Goal: Task Accomplishment & Management: Manage account settings

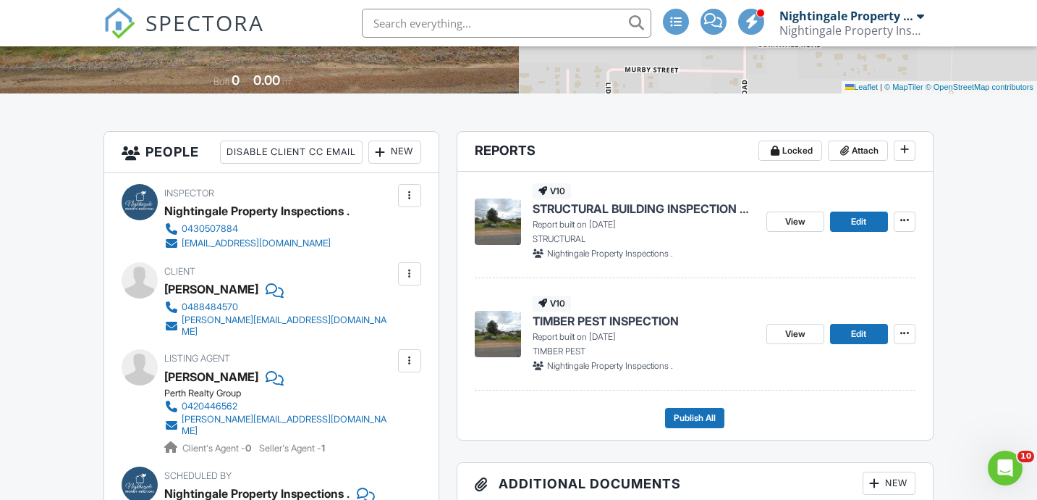
scroll to position [282, 0]
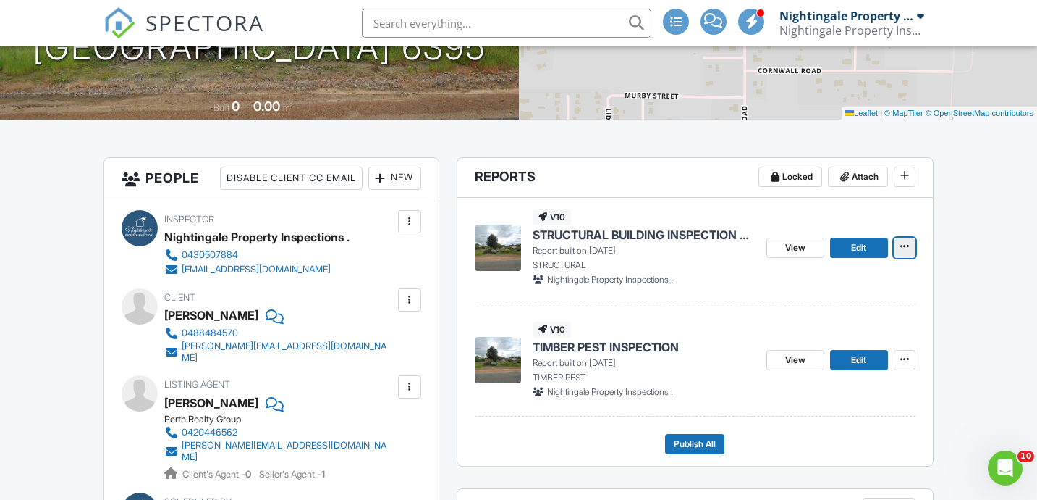
click at [909, 245] on span at bounding box center [905, 246] width 14 height 14
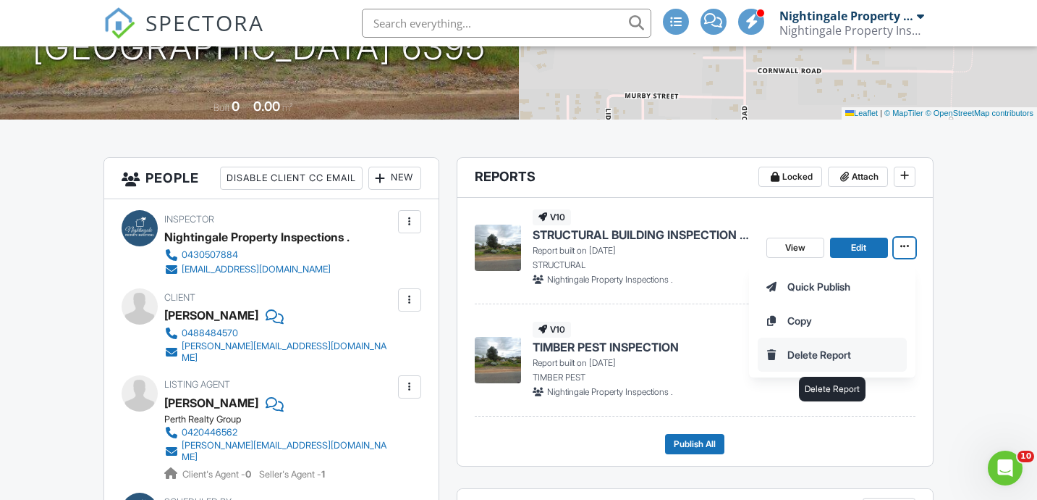
click at [826, 353] on input "Delete Report" at bounding box center [833, 354] width 148 height 33
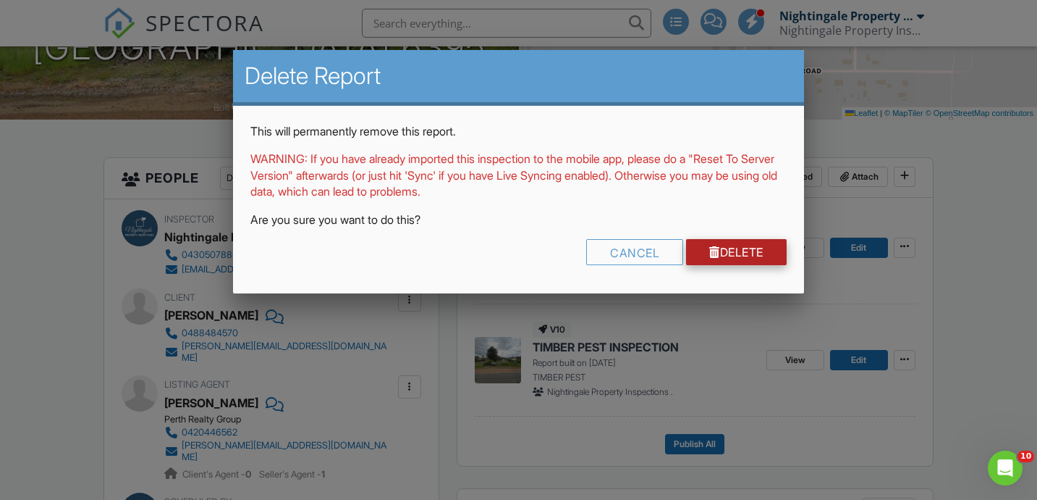
click at [716, 248] on link "Delete" at bounding box center [736, 252] width 101 height 26
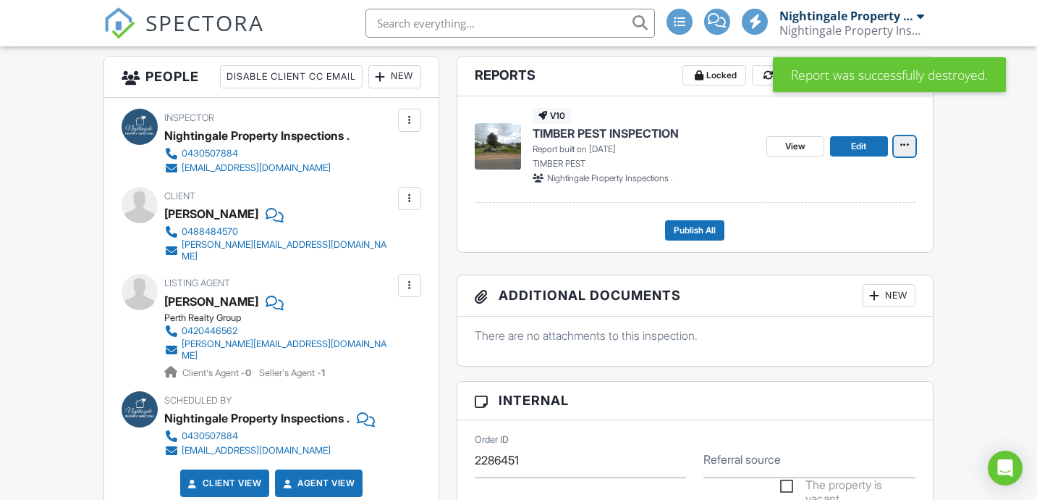
click at [903, 153] on button at bounding box center [905, 146] width 22 height 20
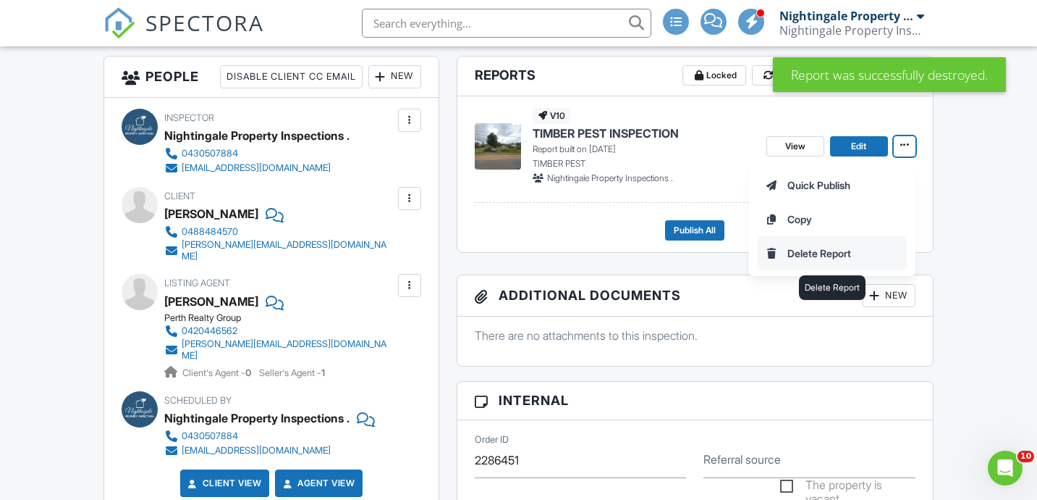
click at [822, 254] on input "Delete Report" at bounding box center [833, 253] width 148 height 33
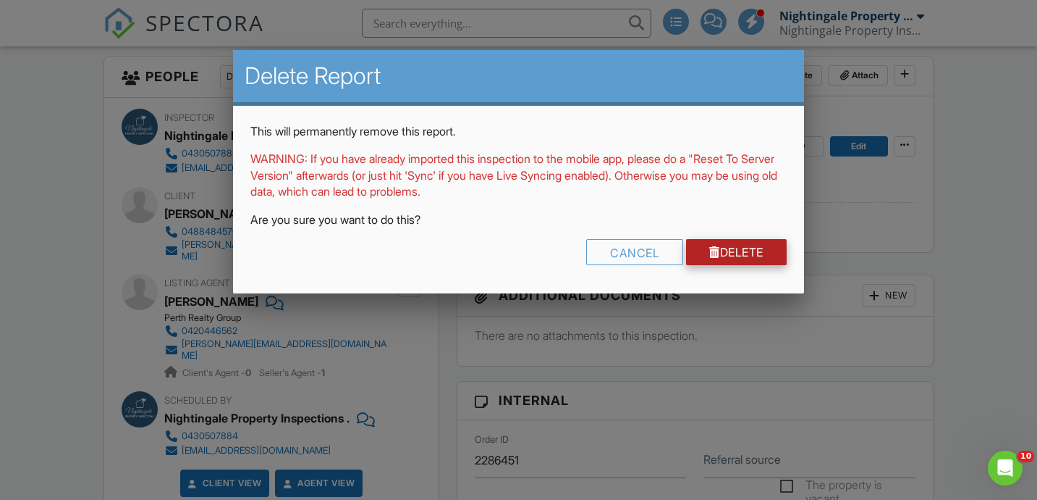
click at [758, 254] on link "Delete" at bounding box center [736, 252] width 101 height 26
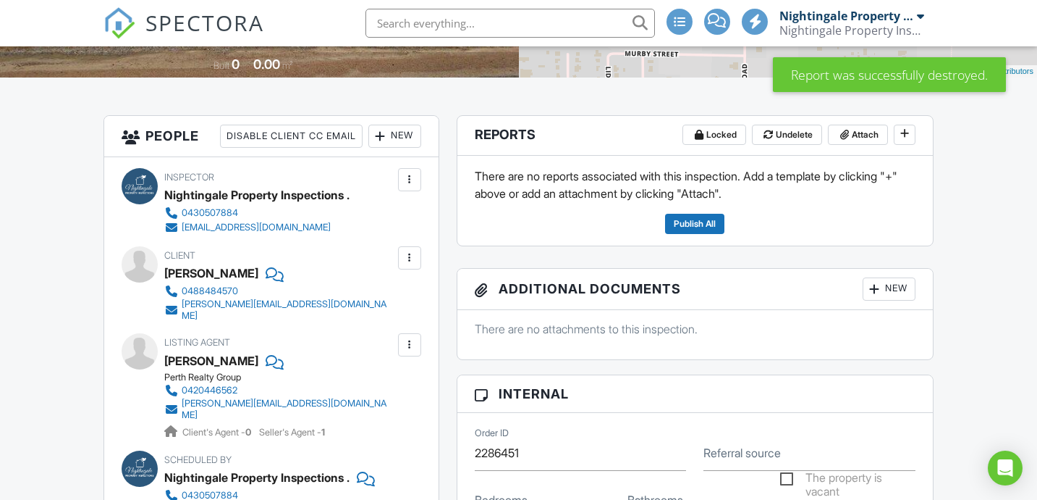
scroll to position [332, 0]
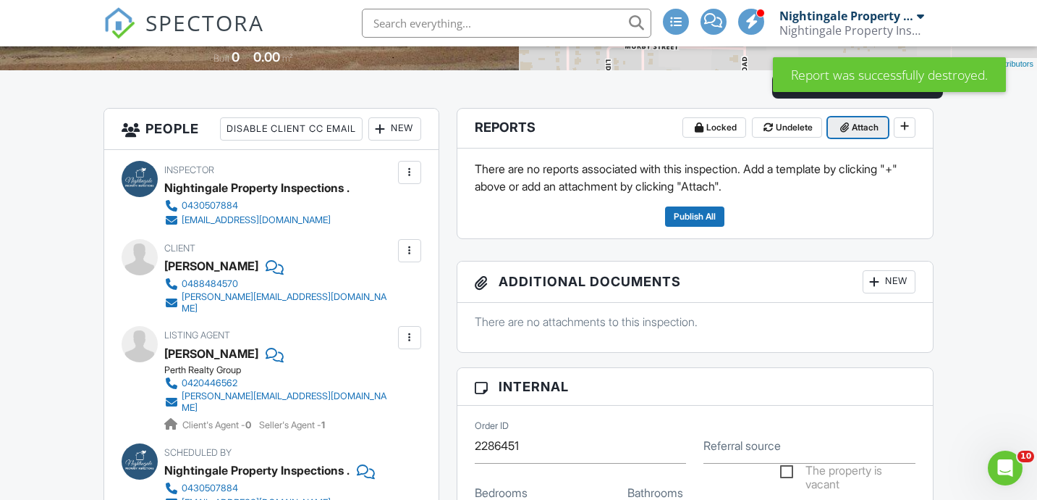
click at [846, 129] on icon at bounding box center [845, 127] width 9 height 14
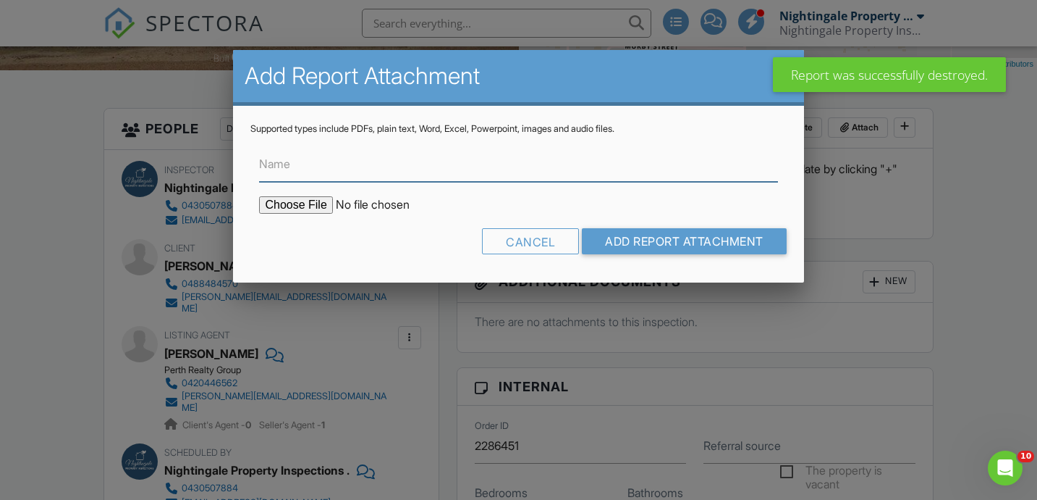
click at [355, 165] on input "Name" at bounding box center [518, 163] width 518 height 35
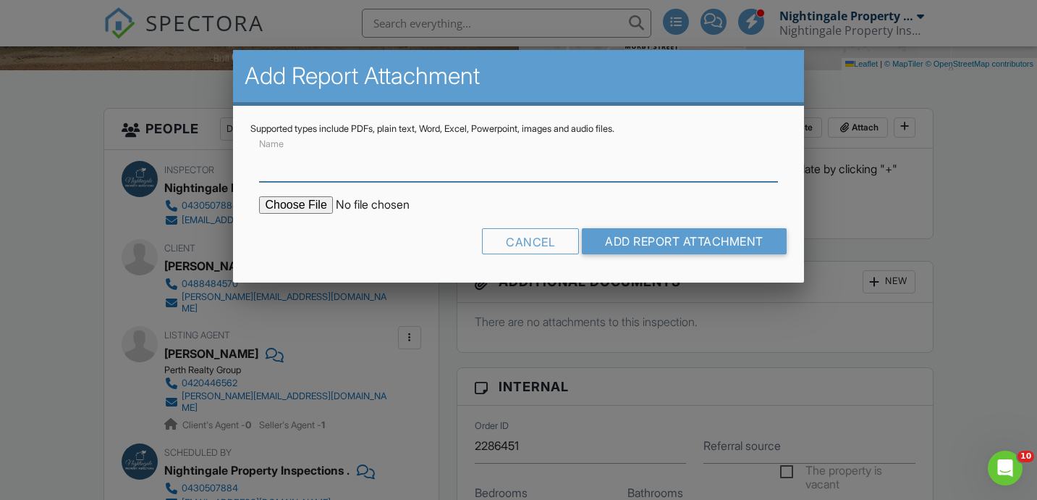
type input "STRUCTURAL BUILDING INSPECTION REPORT"
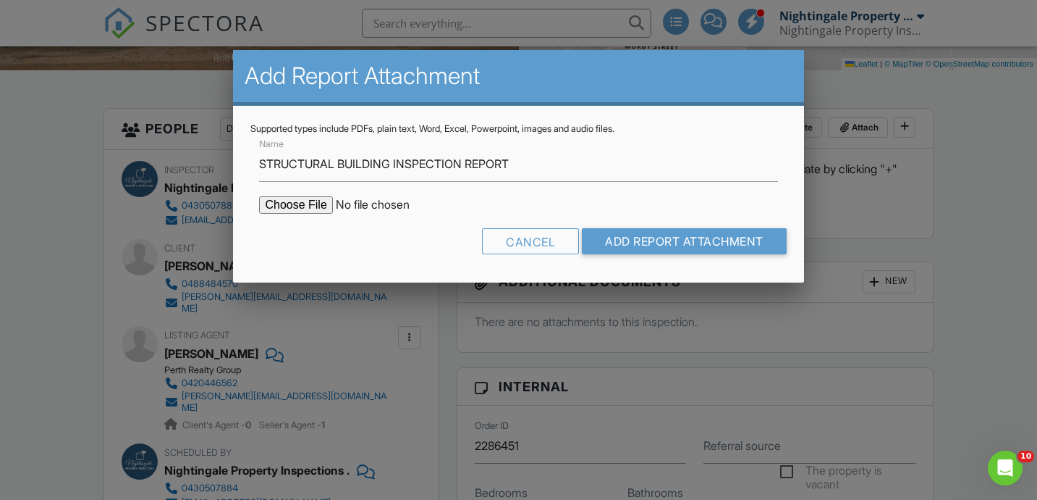
click at [302, 201] on input "file" at bounding box center [382, 204] width 246 height 17
type input "C:\fakepath\45_Kojonup_Build_8-27-25.hzf.hzf.hzf.hzf.pdf"
click at [641, 242] on input "Add Report Attachment" at bounding box center [684, 241] width 205 height 26
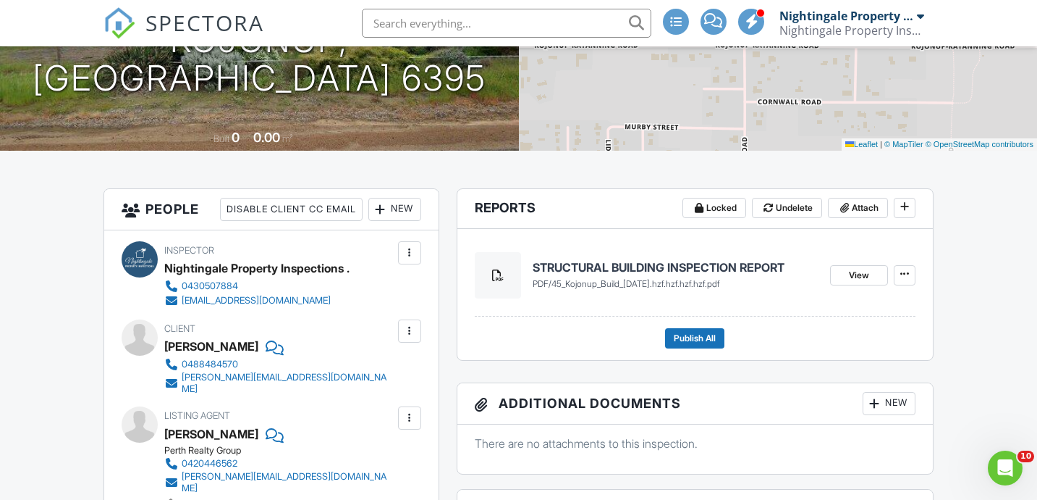
scroll to position [254, 0]
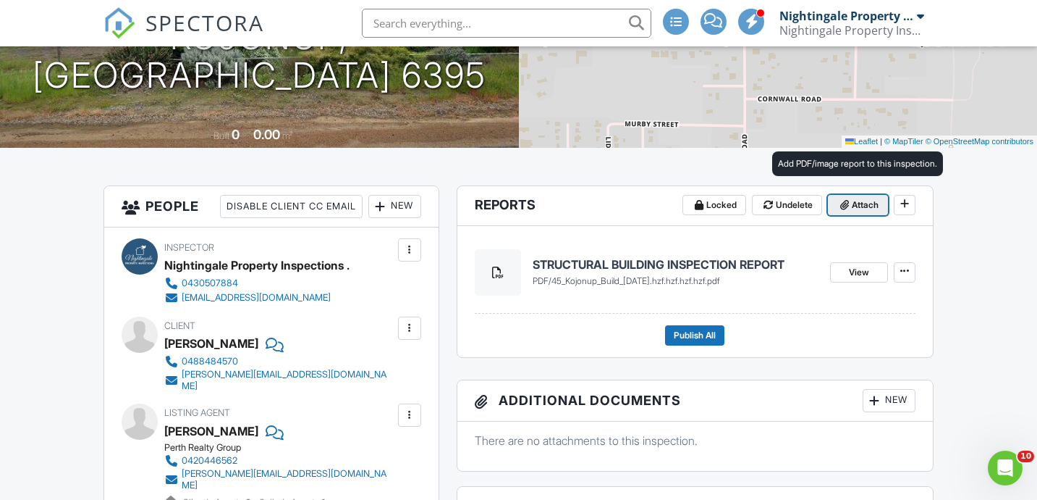
click at [856, 212] on button "Attach" at bounding box center [858, 205] width 60 height 20
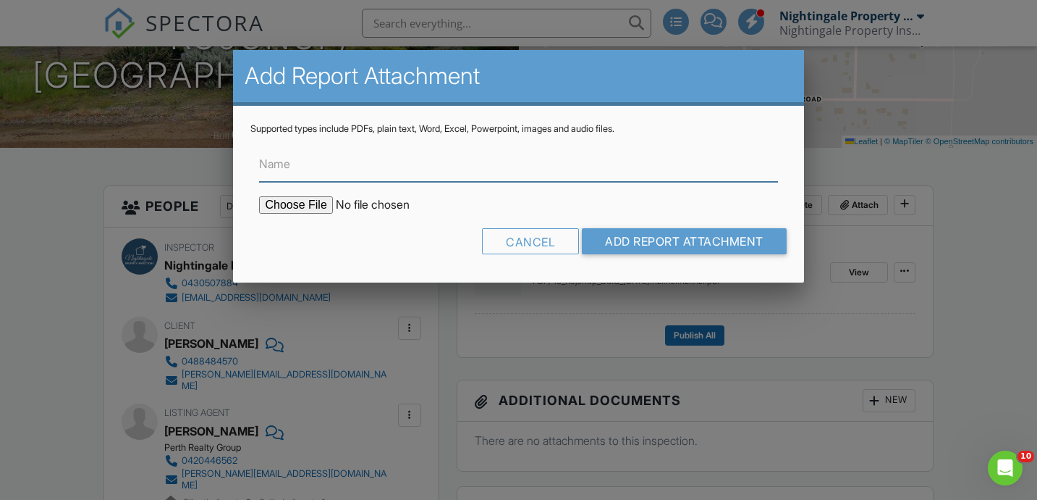
click at [493, 158] on input "Name" at bounding box center [518, 163] width 518 height 35
type input "TIMBER PEST INSPECTION REPORT"
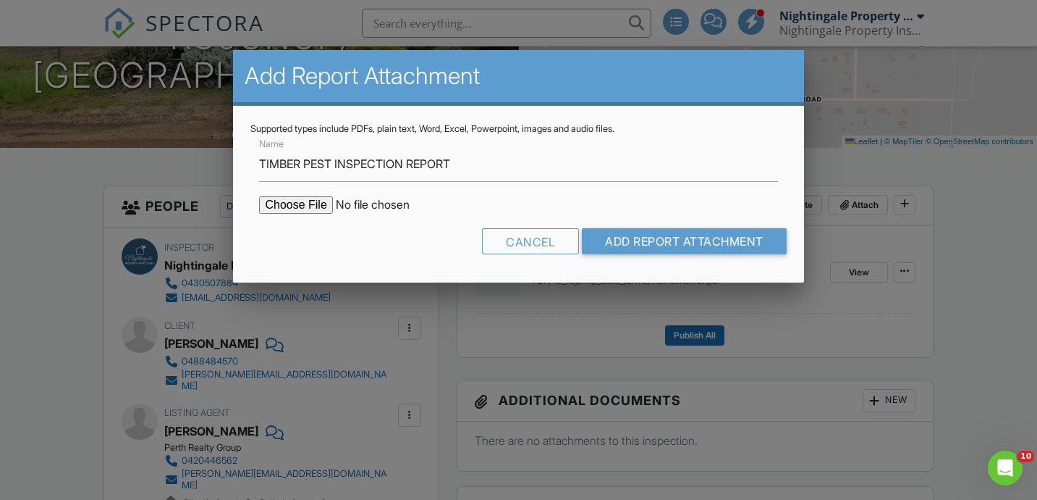
click at [321, 203] on input "file" at bounding box center [382, 204] width 246 height 17
type input "C:\fakepath\45_Kojonup_Pest_8-27-25.hzf.hzf.hzf.pdf"
click at [625, 235] on input "Add Report Attachment" at bounding box center [684, 241] width 205 height 26
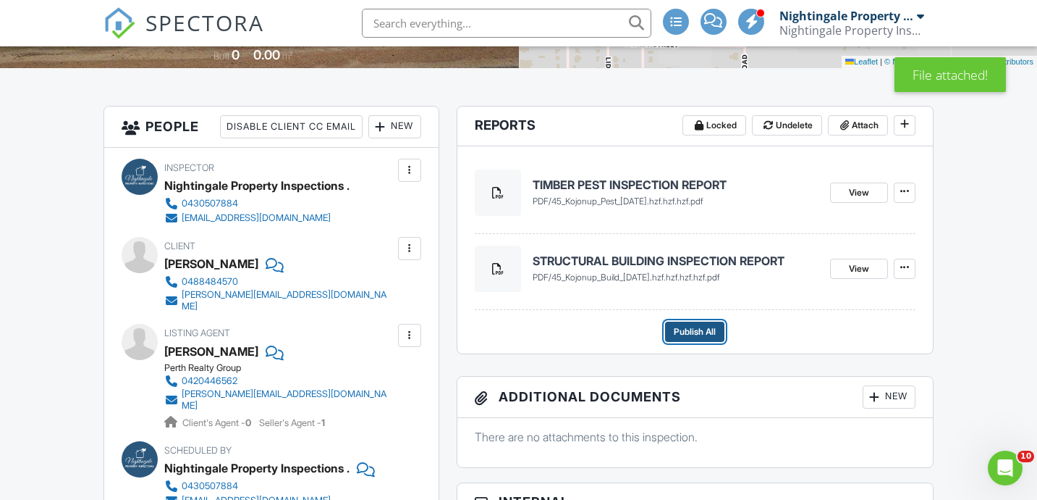
click at [702, 328] on span "Publish All" at bounding box center [695, 331] width 42 height 14
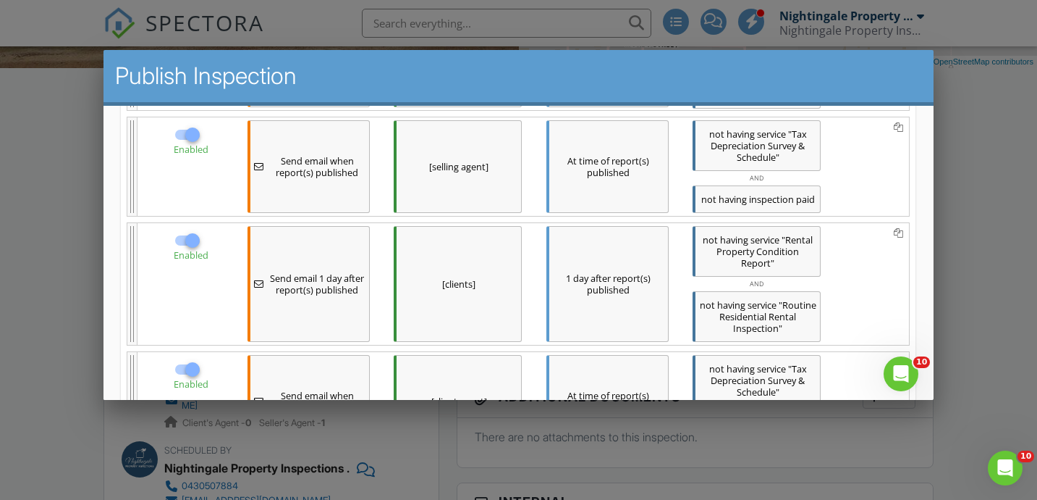
scroll to position [228, 0]
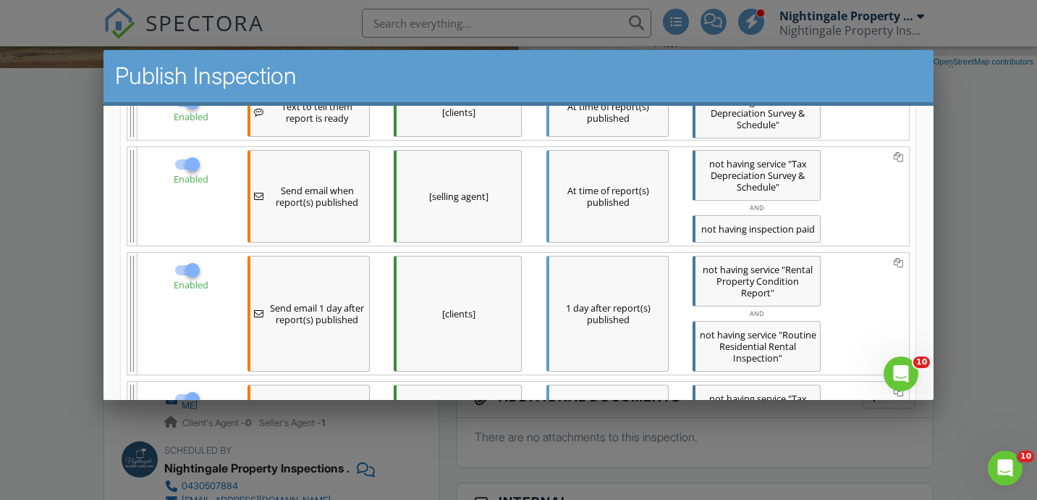
click at [188, 161] on div at bounding box center [192, 164] width 25 height 25
checkbox input "false"
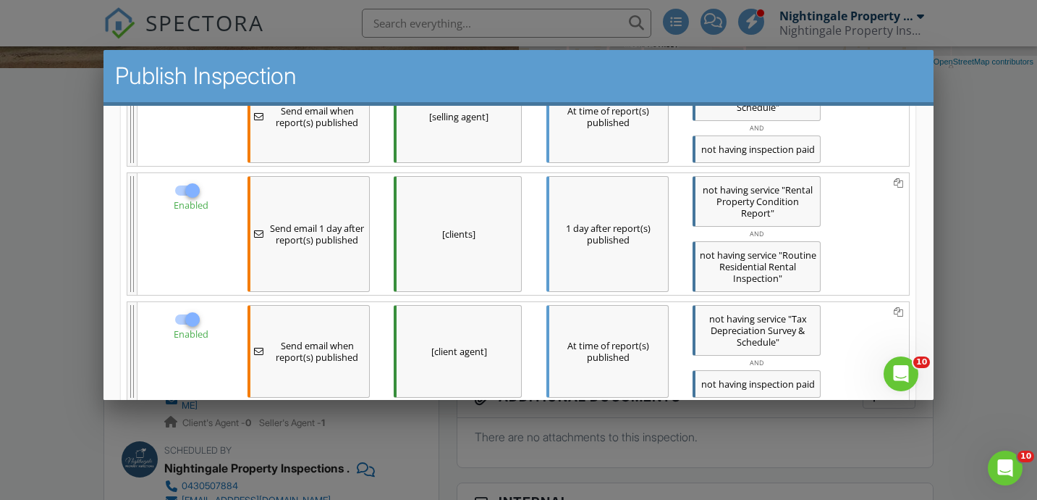
scroll to position [723, 0]
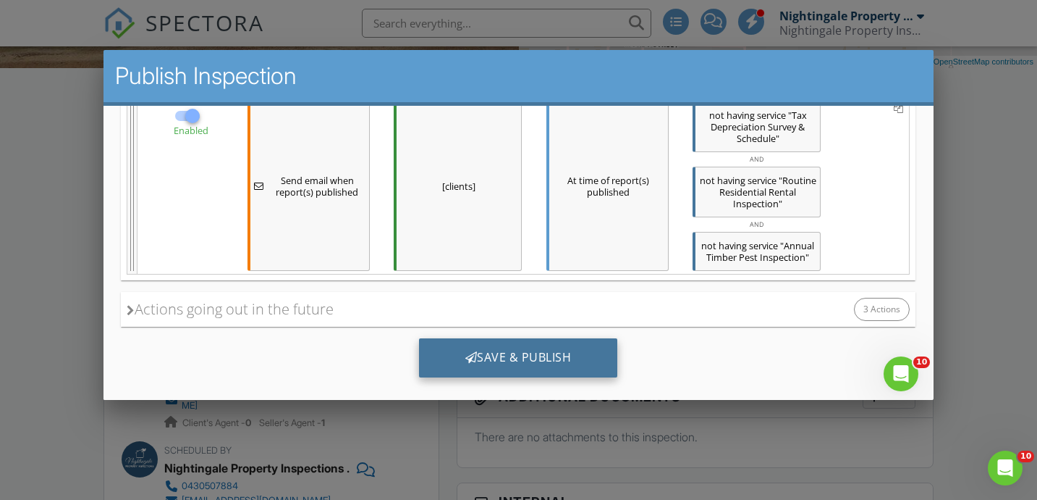
click at [453, 338] on div "Save & Publish" at bounding box center [518, 357] width 199 height 39
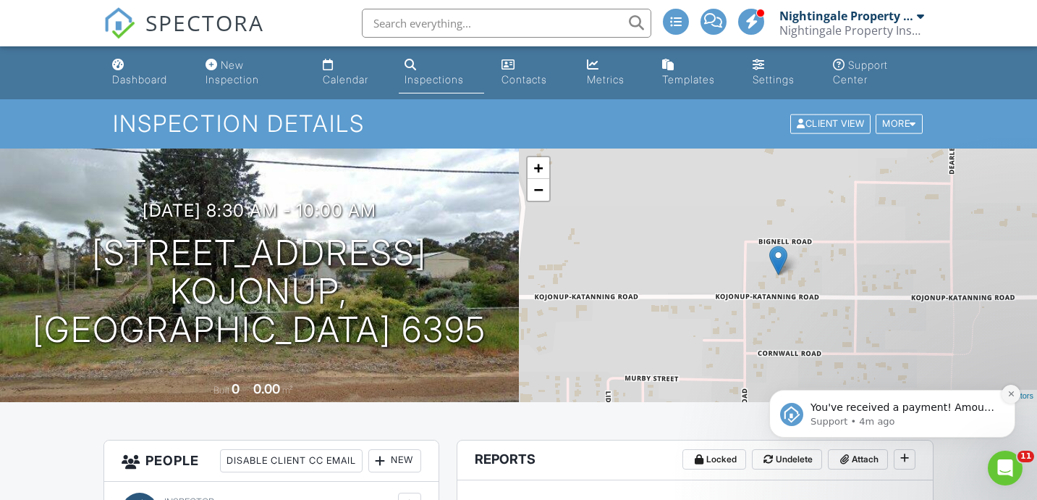
click at [1009, 392] on icon "Dismiss notification" at bounding box center [1012, 393] width 8 height 8
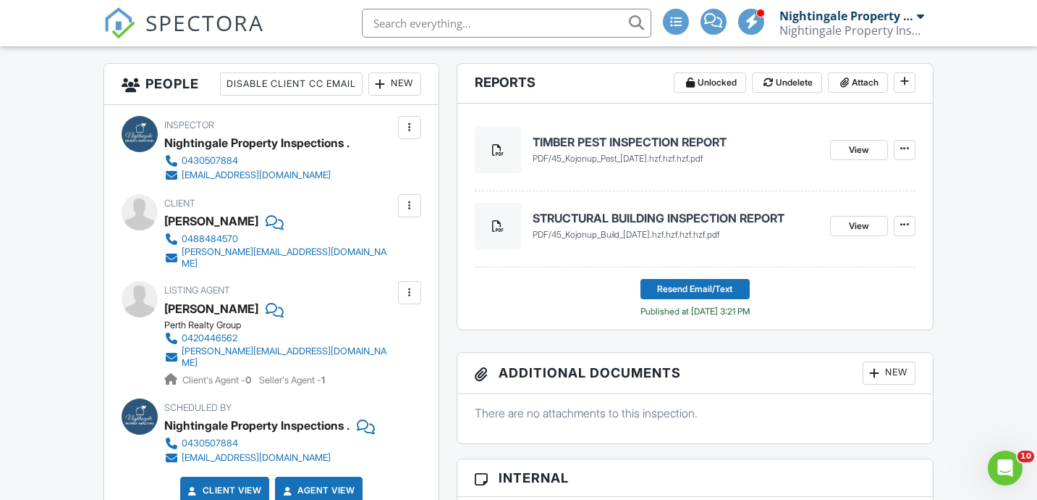
scroll to position [368, 0]
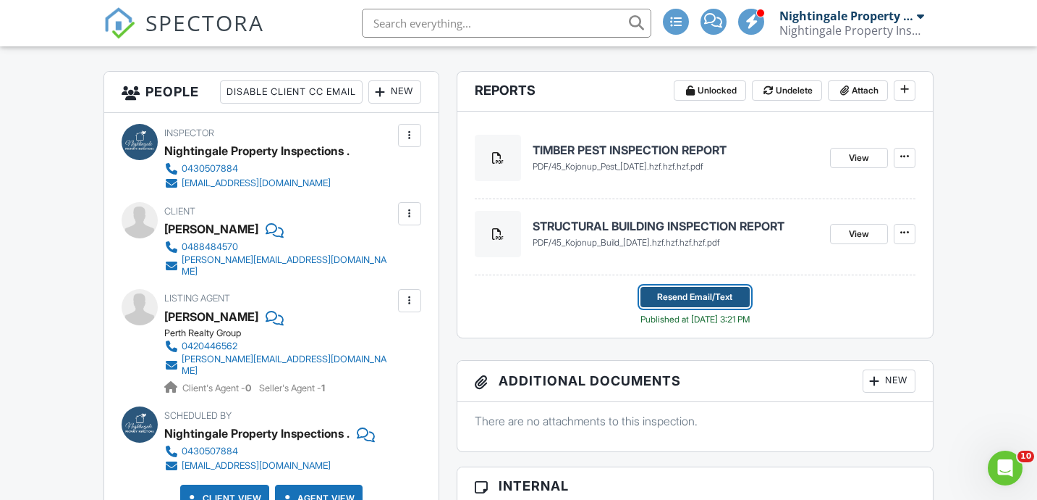
click at [700, 298] on span "Resend Email/Text" at bounding box center [694, 297] width 75 height 14
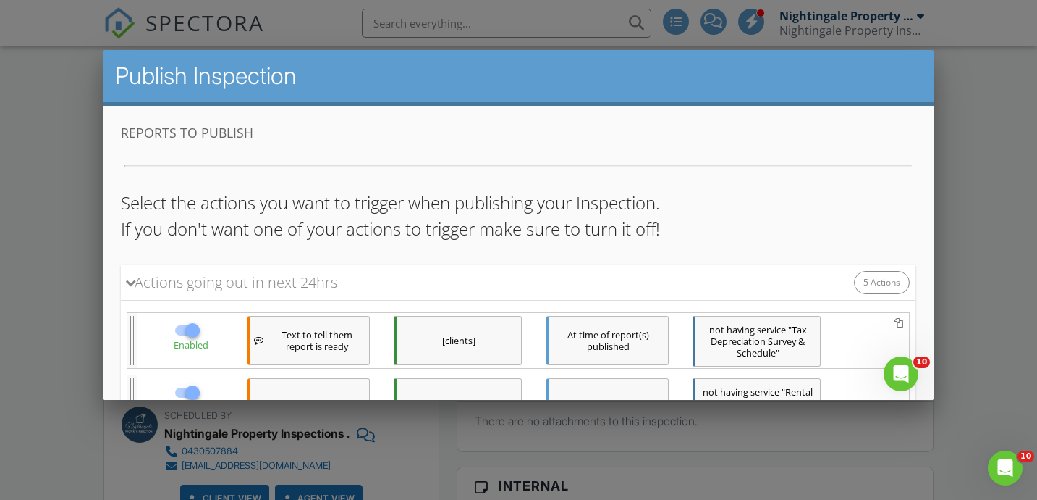
scroll to position [0, 0]
click at [193, 331] on div at bounding box center [192, 330] width 25 height 25
checkbox input "false"
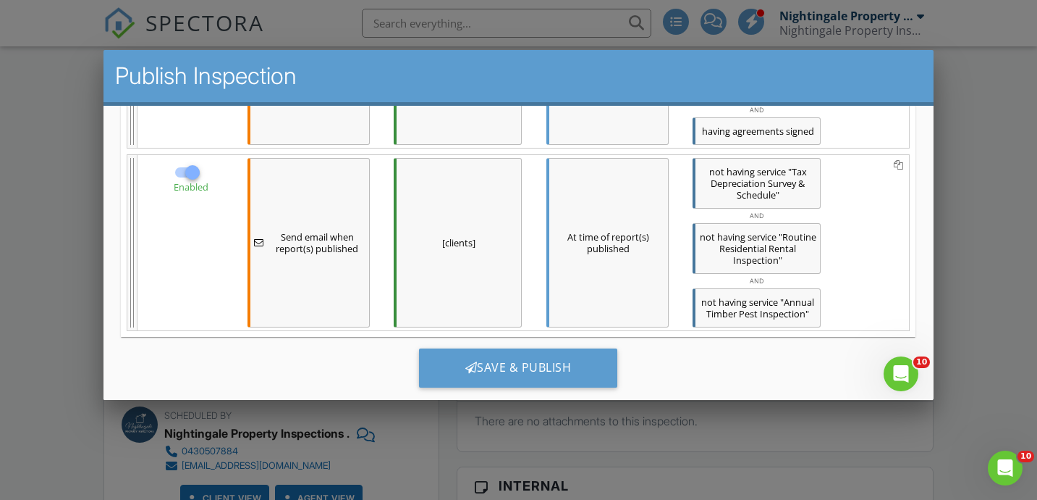
scroll to position [654, 0]
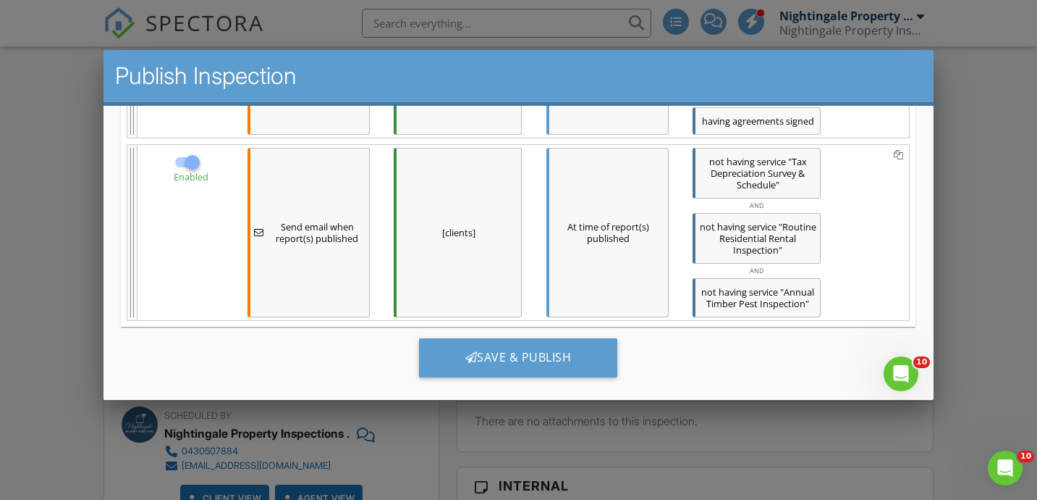
click at [193, 157] on div at bounding box center [192, 162] width 25 height 25
checkbox input "false"
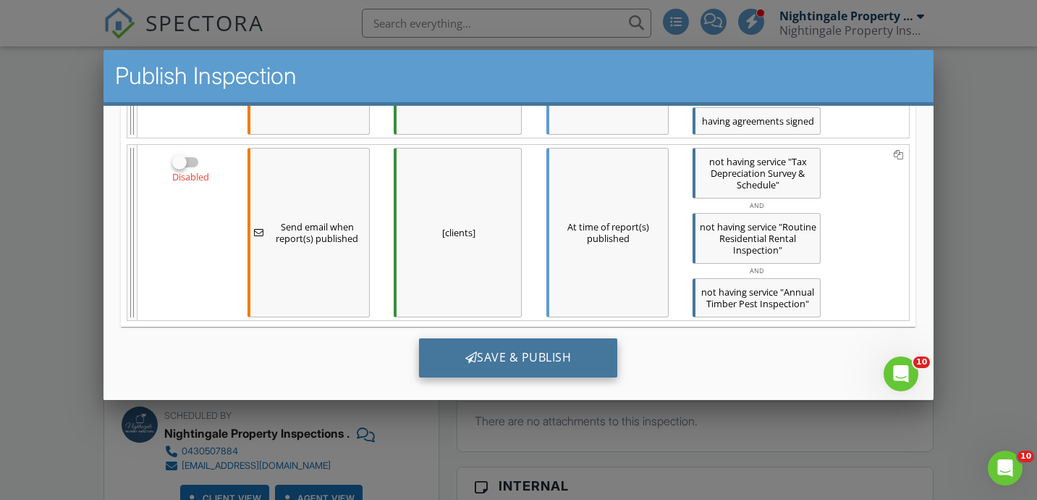
click at [515, 343] on div "Save & Publish" at bounding box center [518, 357] width 199 height 39
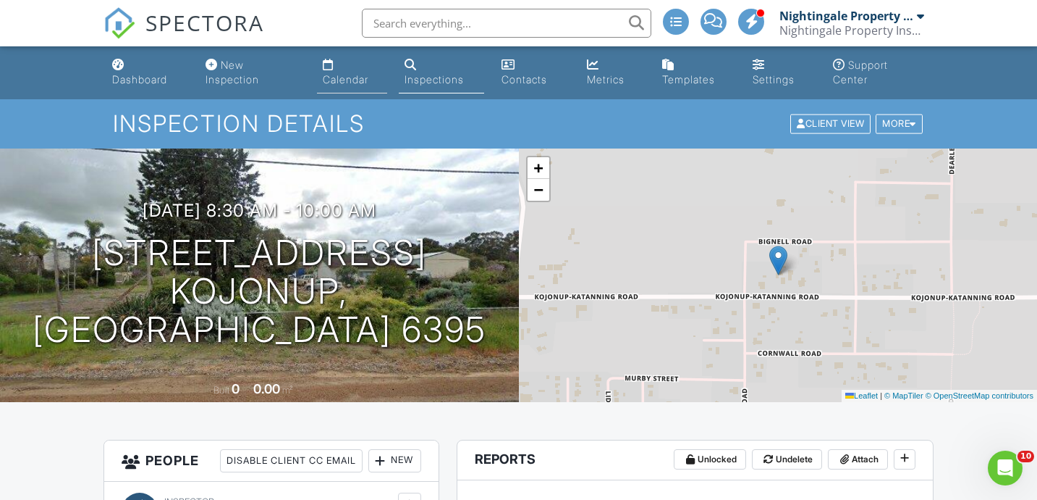
click at [349, 72] on link "Calendar" at bounding box center [352, 72] width 70 height 41
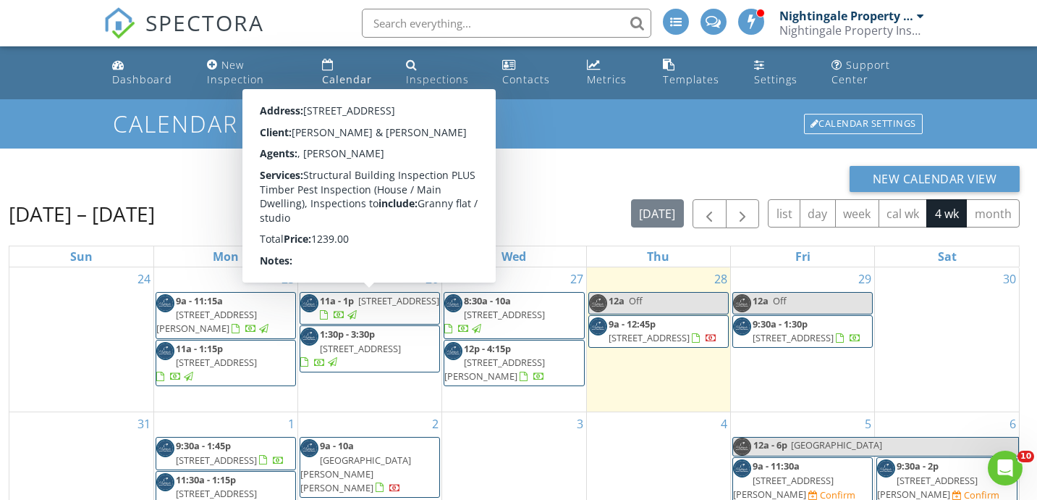
click at [406, 306] on span "[STREET_ADDRESS]" at bounding box center [398, 300] width 81 height 13
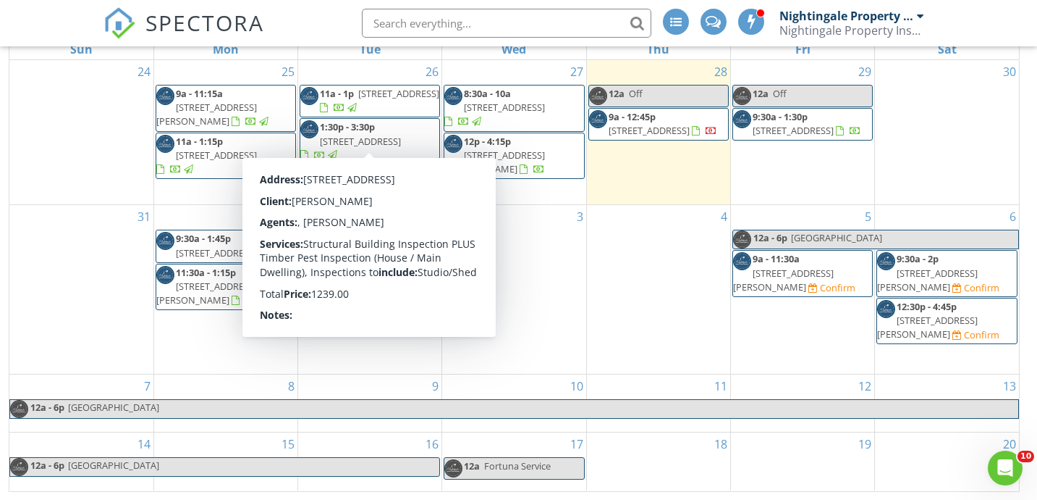
click at [376, 130] on link "1:30p - 3:30p 3 Middle Rd, Bow Bridge 6333" at bounding box center [350, 140] width 101 height 41
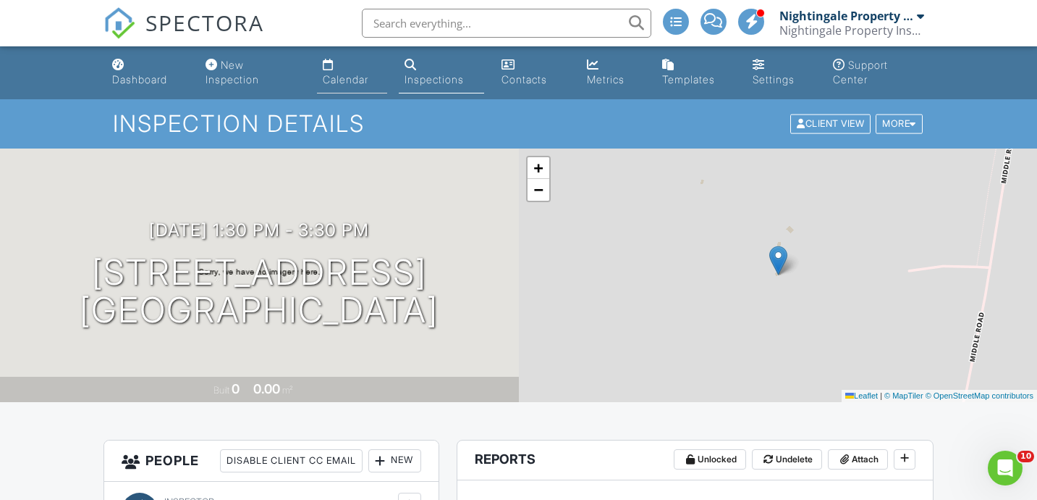
click at [343, 84] on div "Calendar" at bounding box center [346, 79] width 46 height 12
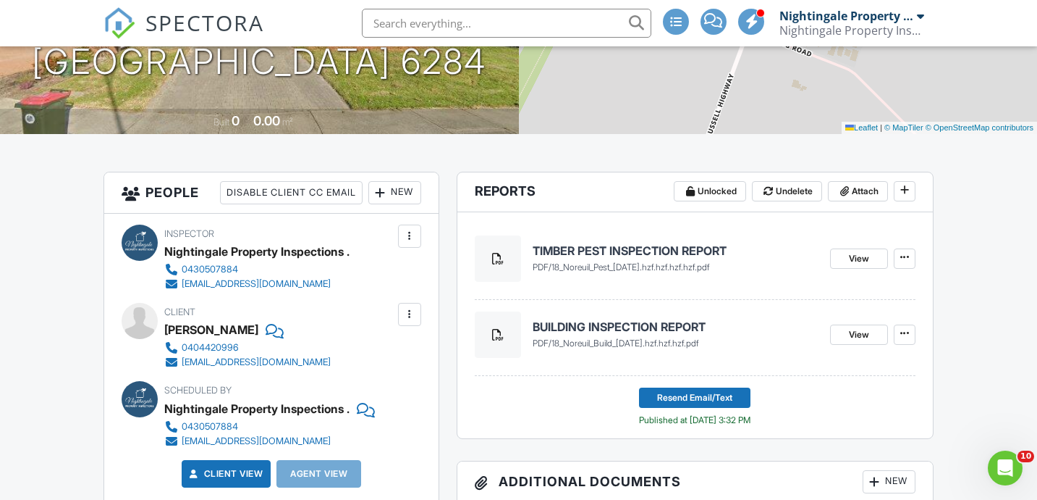
scroll to position [266, 0]
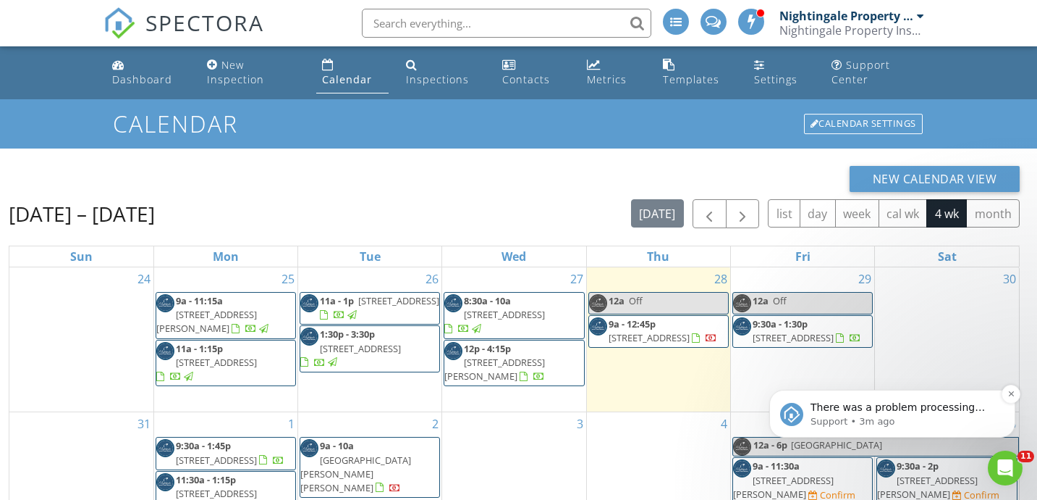
click at [962, 409] on p "There was a problem processing your payment using card XXXX8462 (exp. 2026-7). …" at bounding box center [904, 407] width 187 height 14
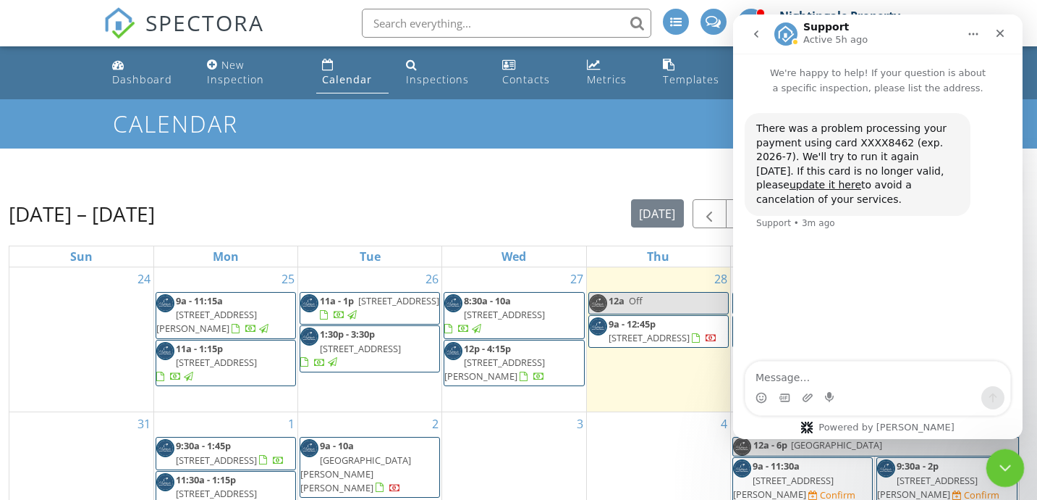
click at [1008, 471] on icon "Close Intercom Messenger" at bounding box center [1003, 465] width 17 height 17
